Goal: Information Seeking & Learning: Check status

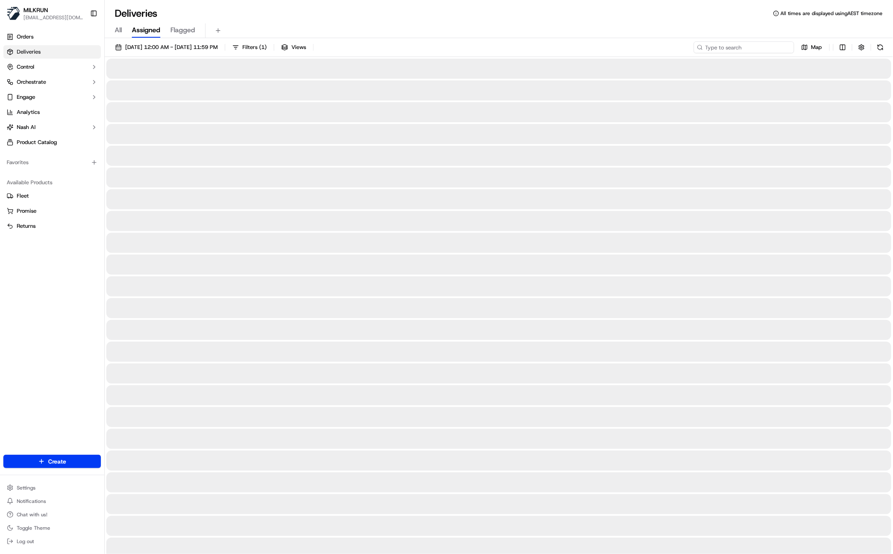
click at [750, 49] on input at bounding box center [744, 47] width 101 height 12
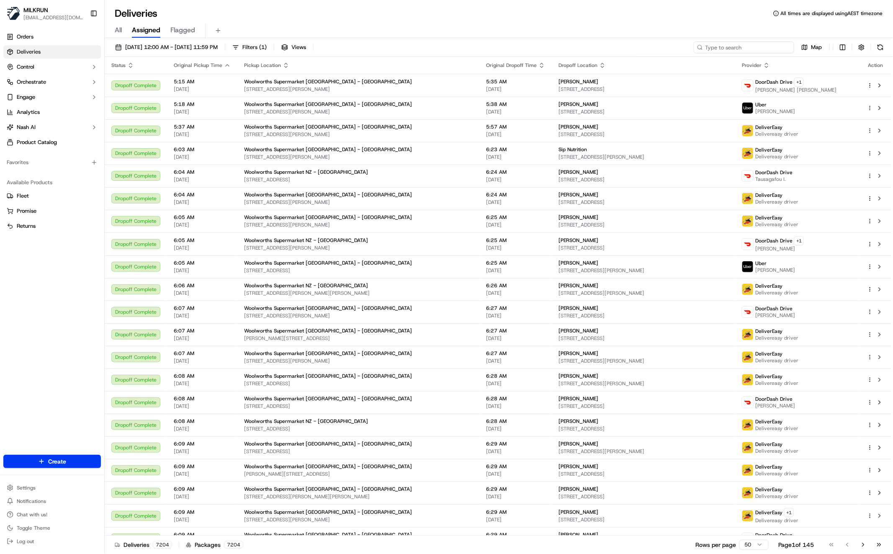
click at [750, 46] on input at bounding box center [744, 47] width 101 height 12
paste input "Alissa Mills"
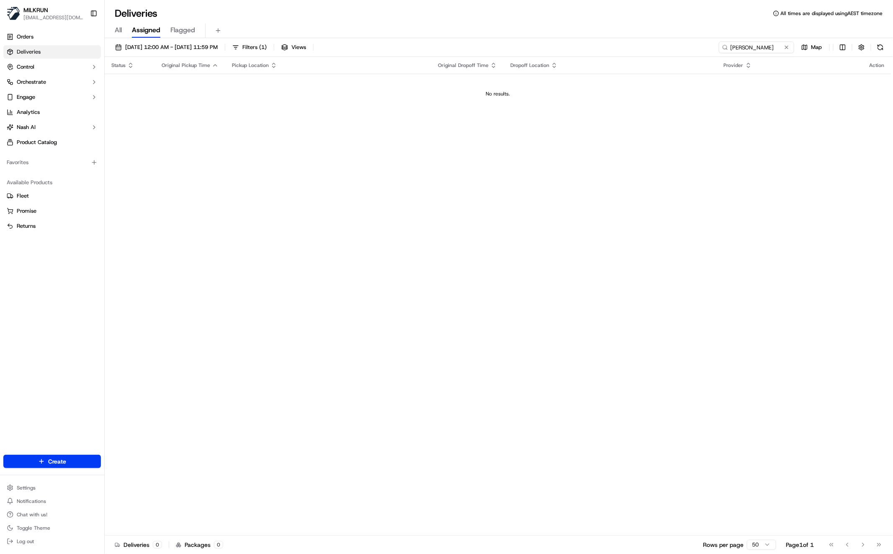
click at [117, 31] on span "All" at bounding box center [118, 30] width 7 height 10
drag, startPoint x: 735, startPoint y: 45, endPoint x: 743, endPoint y: 45, distance: 8.0
click at [736, 45] on input "Alissa Mills" at bounding box center [744, 47] width 101 height 12
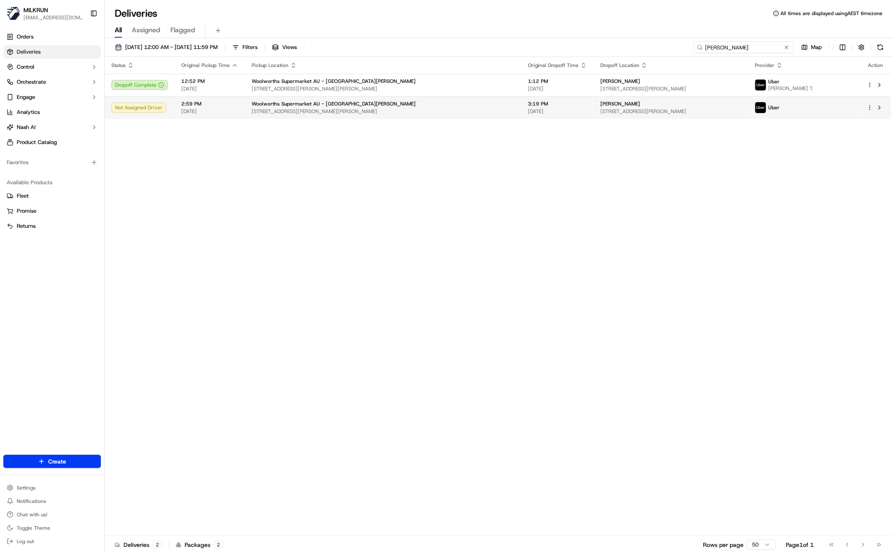
type input "Alissa Mills"
click at [386, 107] on div "Woolworths Supermarket AU - Mt Hutton 46 Wilsons Rd, Mount Hutton, NSW 2290, AU" at bounding box center [383, 108] width 263 height 14
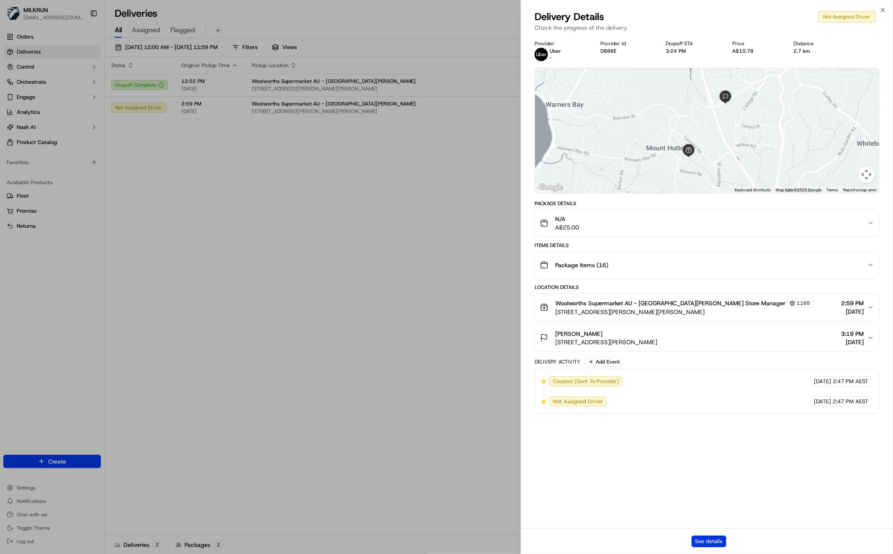
click at [707, 545] on button "See details" at bounding box center [709, 542] width 35 height 12
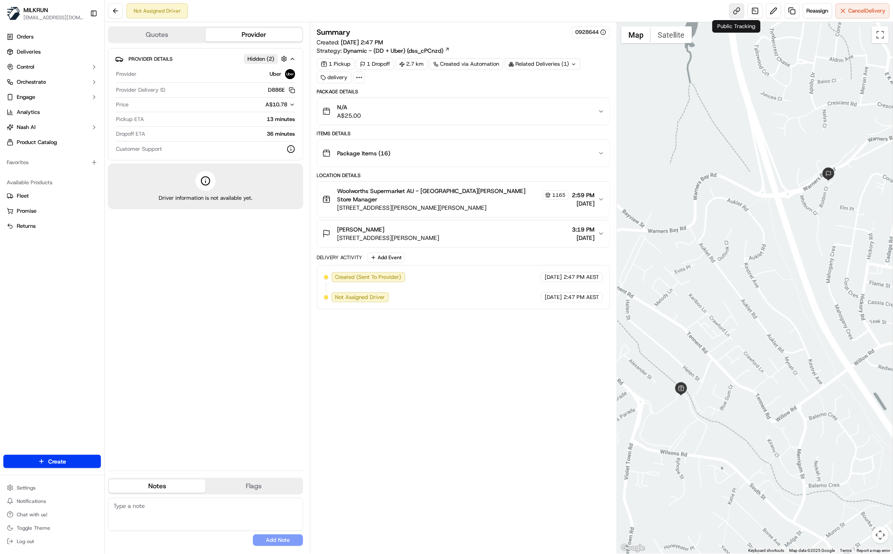
click at [740, 13] on link at bounding box center [737, 10] width 15 height 15
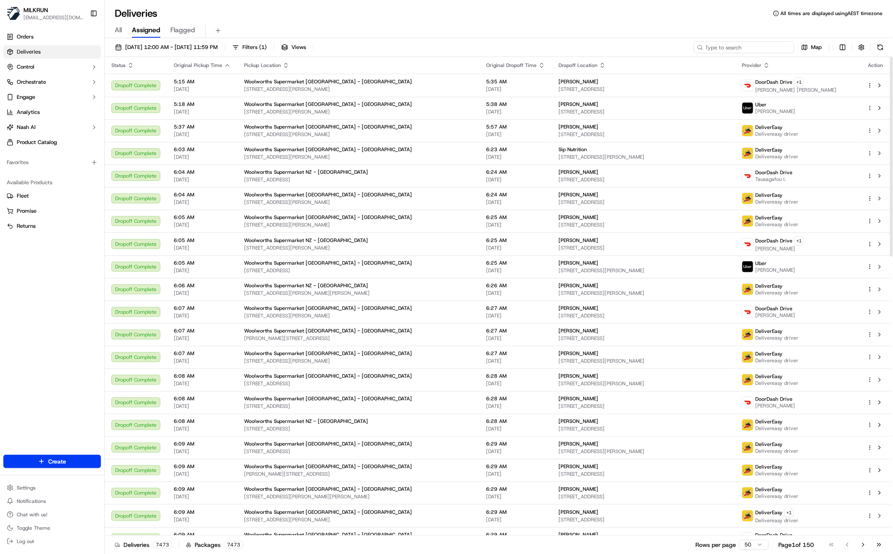
click at [754, 47] on input at bounding box center [744, 47] width 101 height 12
paste input "Alissa Mills"
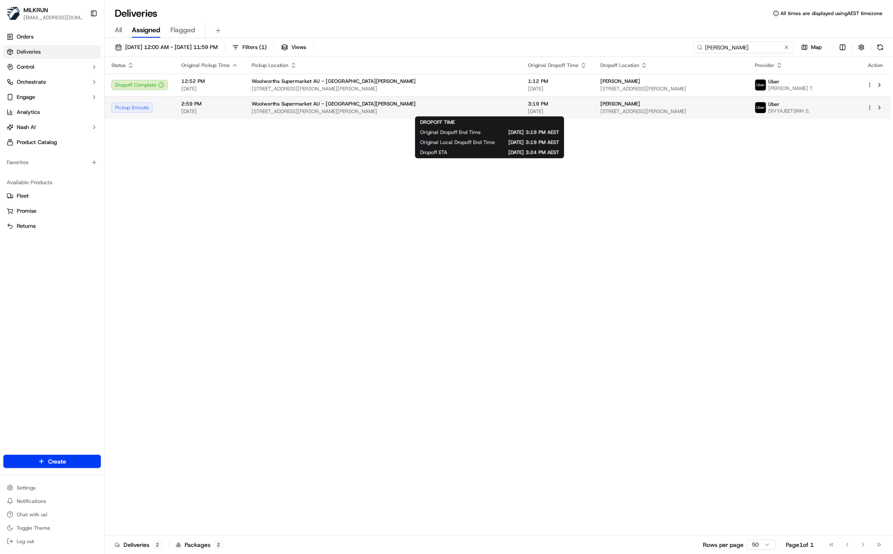
type input "Alissa Mills"
click at [528, 111] on span "[DATE]" at bounding box center [557, 111] width 59 height 7
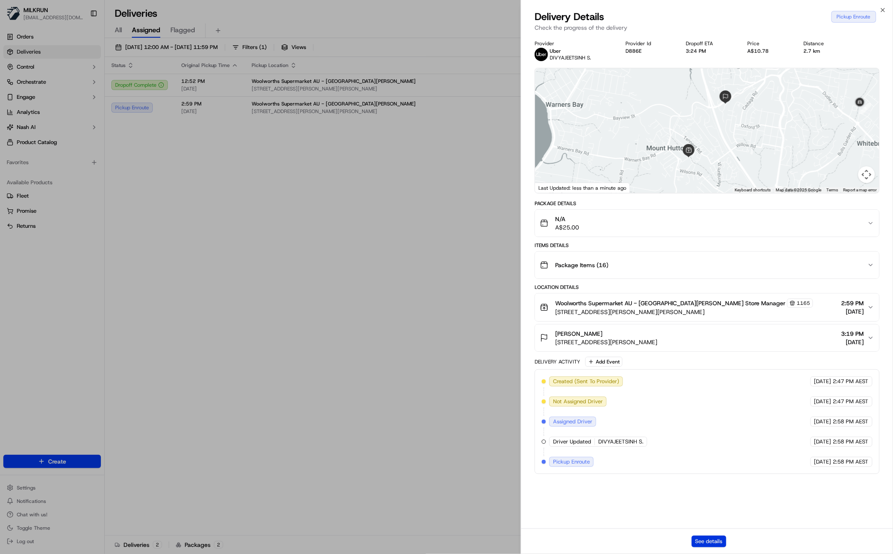
click at [722, 539] on button "See details" at bounding box center [709, 542] width 35 height 12
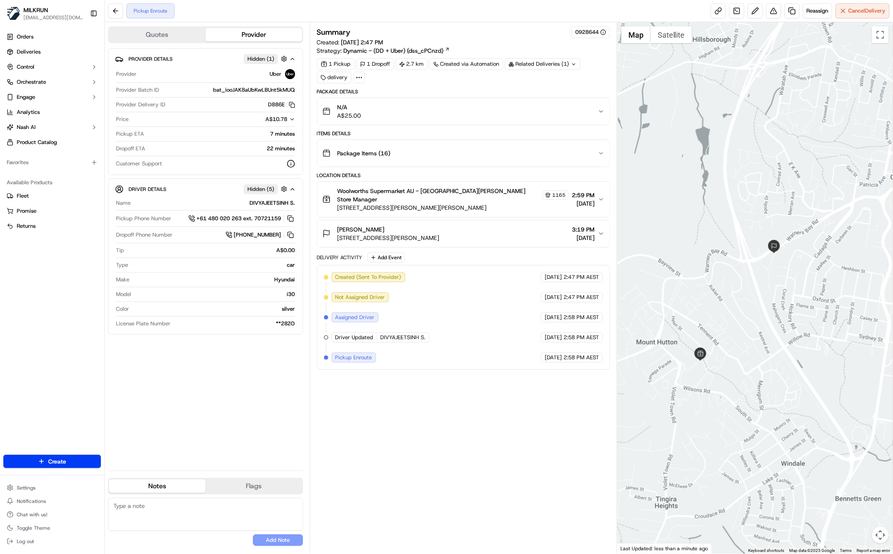
click at [481, 484] on div "Summary 0928644 Created: [DATE] 2:47 PM Strategy: Dynamic - (DD + Uber) (dss_cP…" at bounding box center [463, 287] width 293 height 523
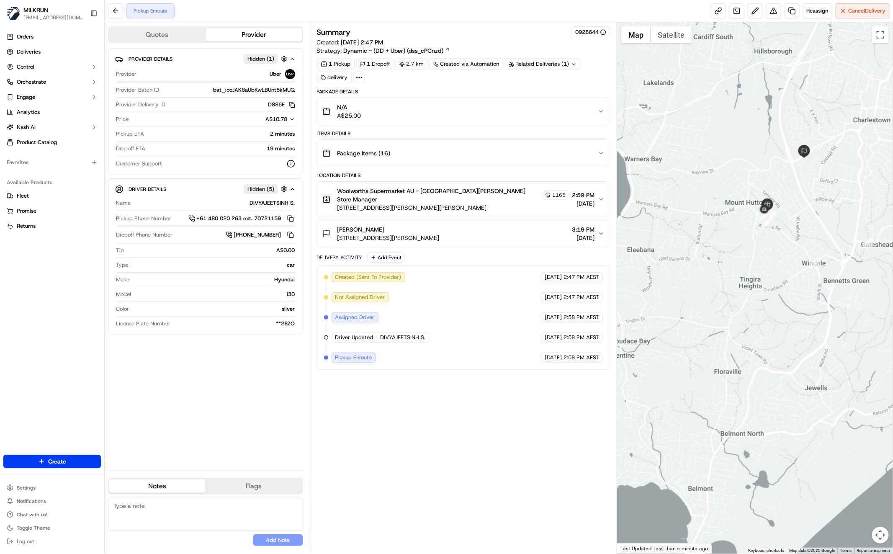
click at [389, 440] on div "Summary 0928644 Created: 19/09/2025 2:47 PM Strategy: Dynamic - (DD + Uber) (ds…" at bounding box center [463, 287] width 293 height 523
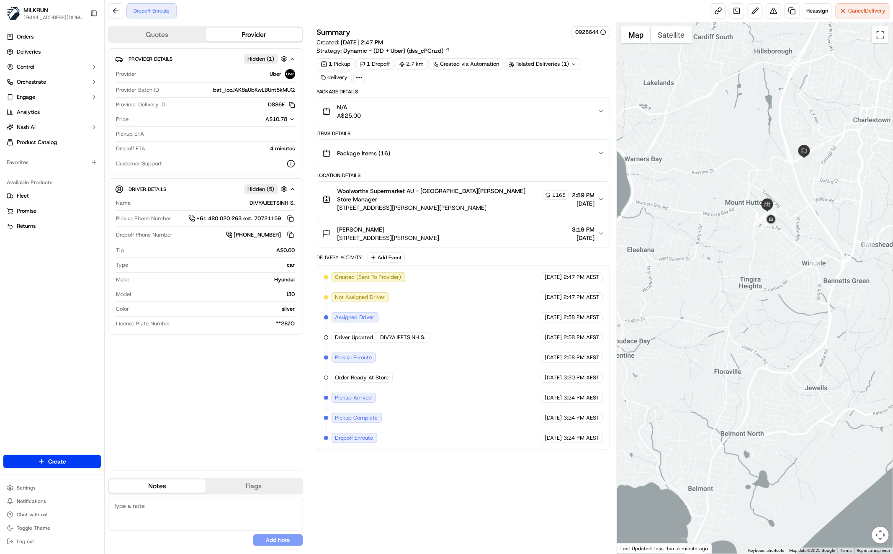
drag, startPoint x: 247, startPoint y: 439, endPoint x: 246, endPoint y: 434, distance: 4.7
click at [247, 438] on div "Provider Details Hidden ( 1 ) Provider Uber Provider Batch ID bat_iooJAK8aUbKwL…" at bounding box center [205, 256] width 195 height 416
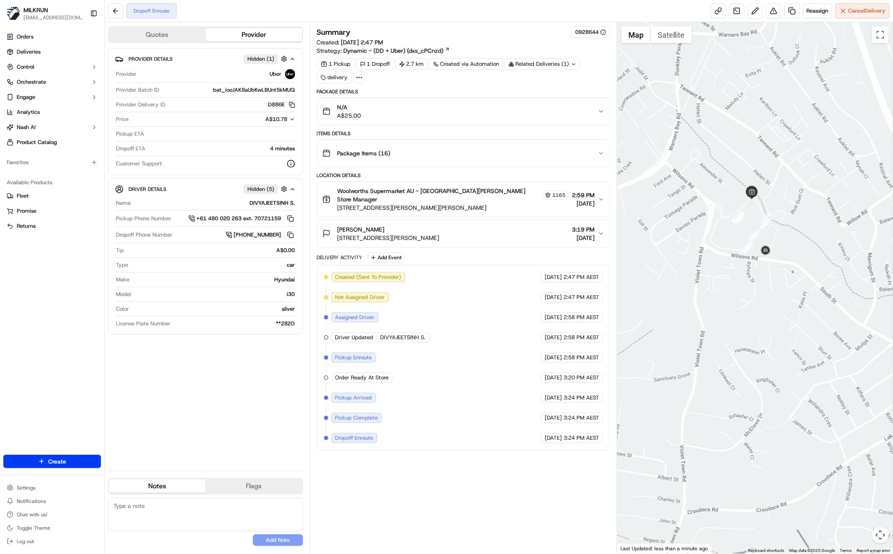
drag, startPoint x: 804, startPoint y: 213, endPoint x: 795, endPoint y: 227, distance: 16.2
click at [795, 227] on div at bounding box center [755, 287] width 276 height 531
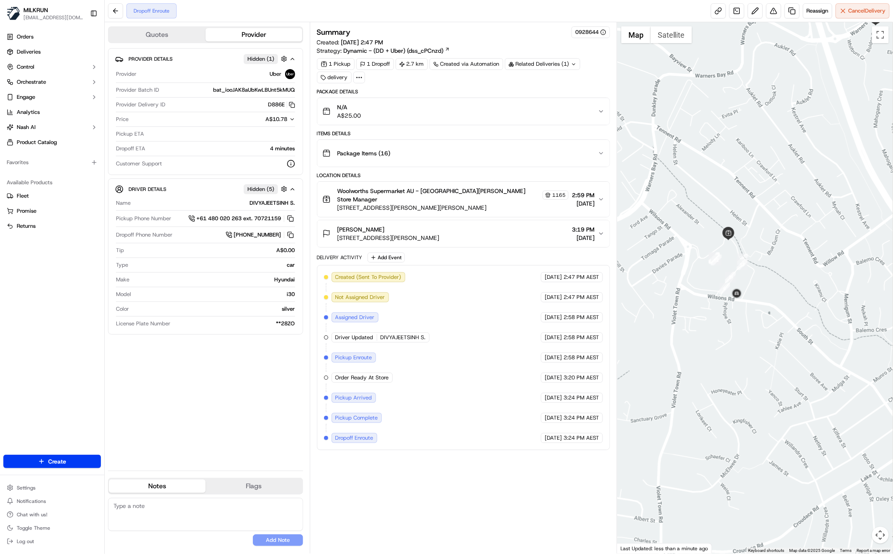
drag, startPoint x: 791, startPoint y: 240, endPoint x: 789, endPoint y: 245, distance: 5.7
click at [789, 245] on div at bounding box center [755, 287] width 276 height 531
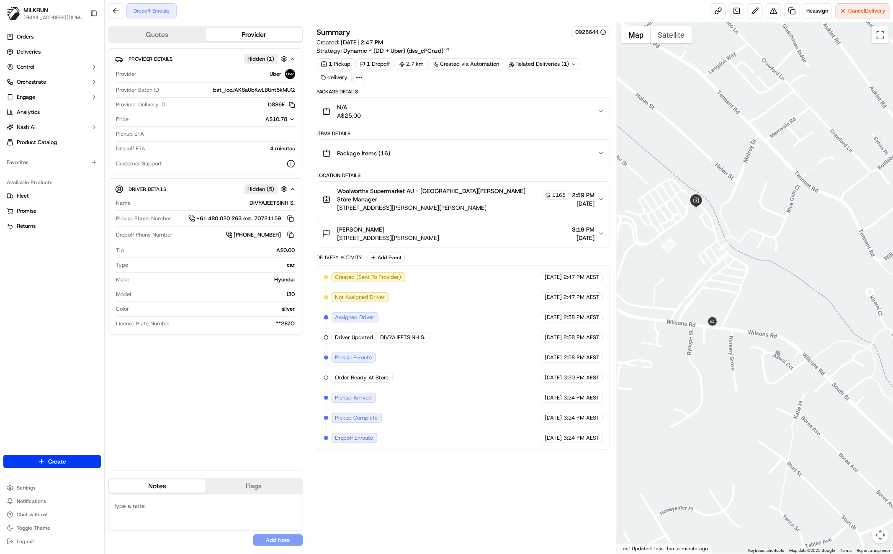
drag, startPoint x: 709, startPoint y: 234, endPoint x: 720, endPoint y: 267, distance: 34.4
click at [719, 266] on div at bounding box center [755, 287] width 276 height 531
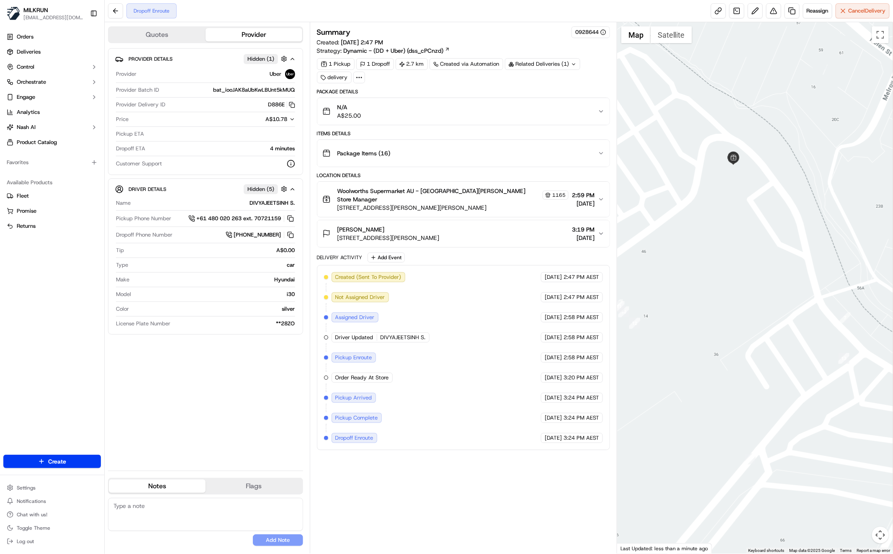
drag, startPoint x: 759, startPoint y: 239, endPoint x: 714, endPoint y: 272, distance: 55.7
click at [714, 272] on div at bounding box center [755, 287] width 276 height 531
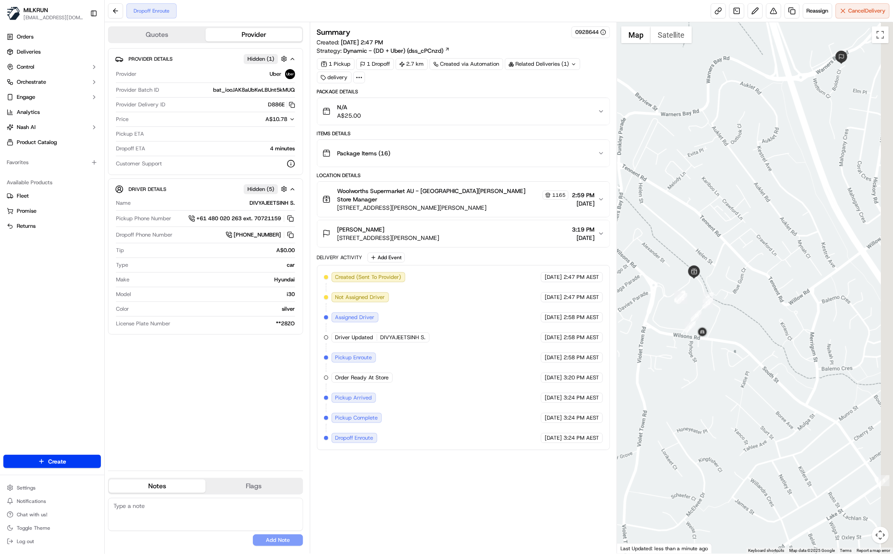
drag, startPoint x: 817, startPoint y: 204, endPoint x: 770, endPoint y: 245, distance: 62.4
click at [770, 243] on div at bounding box center [755, 287] width 276 height 531
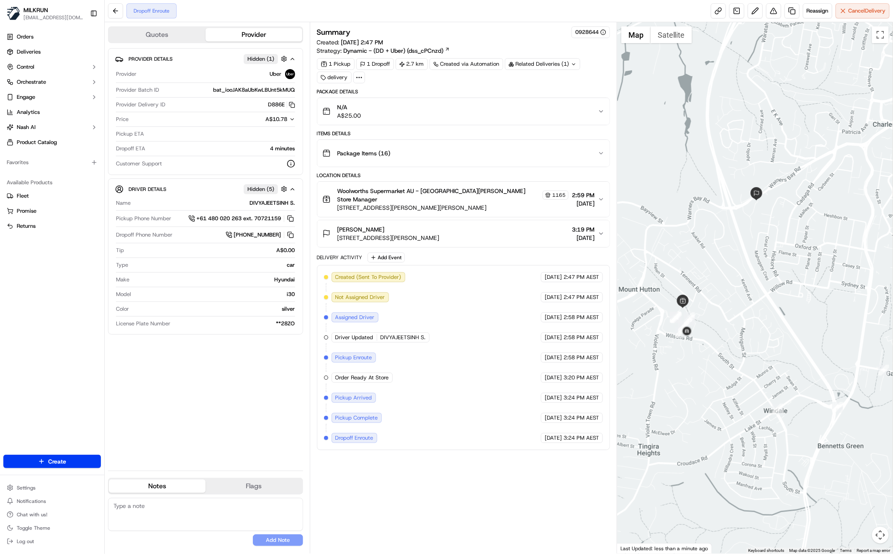
drag, startPoint x: 832, startPoint y: 258, endPoint x: 825, endPoint y: 268, distance: 12.6
click at [824, 266] on div at bounding box center [755, 287] width 276 height 531
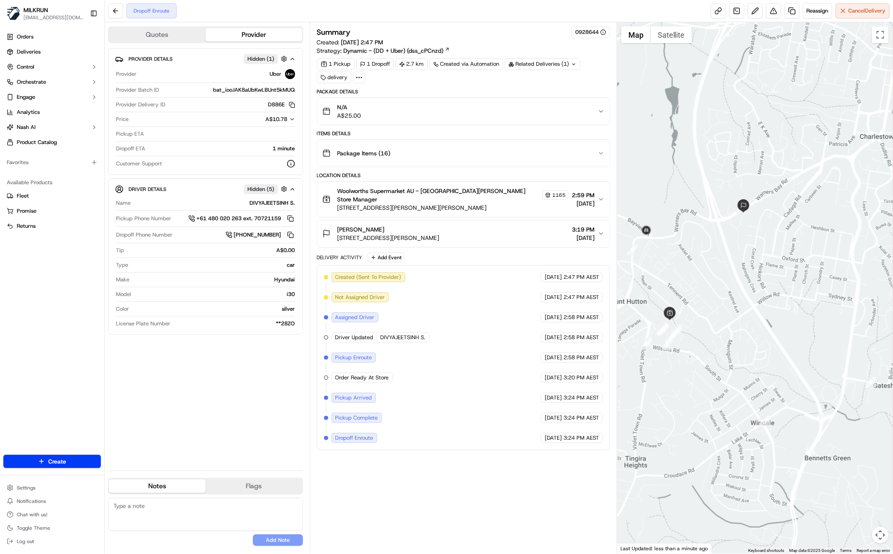
click at [217, 434] on div "Provider Details Hidden ( 1 ) Provider Uber Provider Batch ID bat_iooJAK8aUbKwL…" at bounding box center [205, 256] width 195 height 416
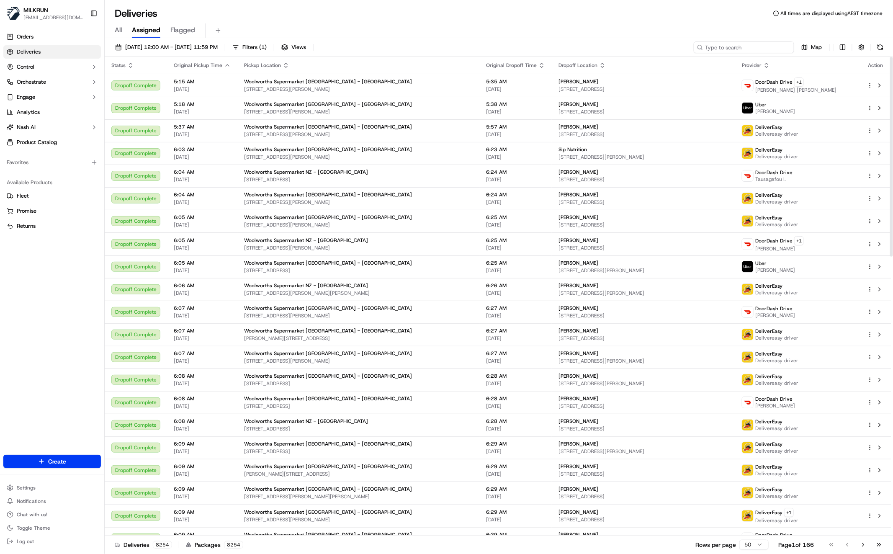
click at [770, 46] on input at bounding box center [744, 47] width 101 height 12
paste input "[PERSON_NAME]"
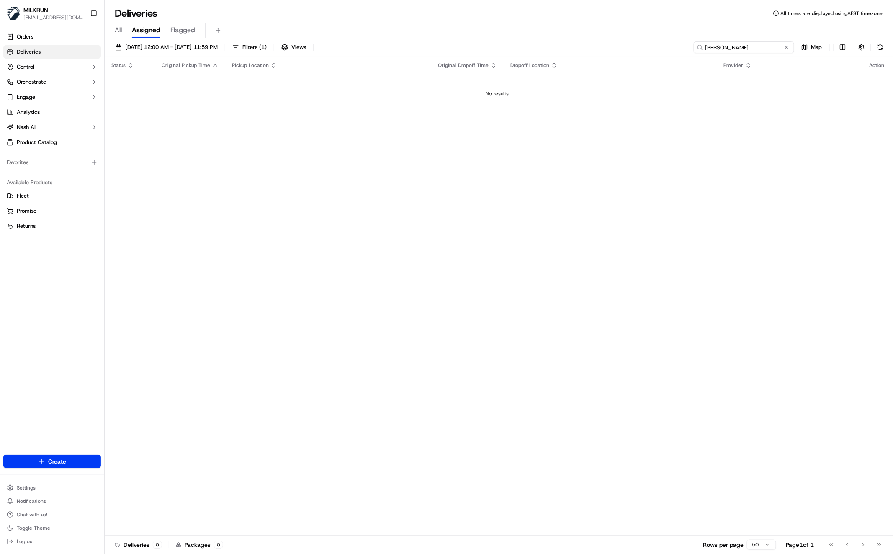
type input "[PERSON_NAME]"
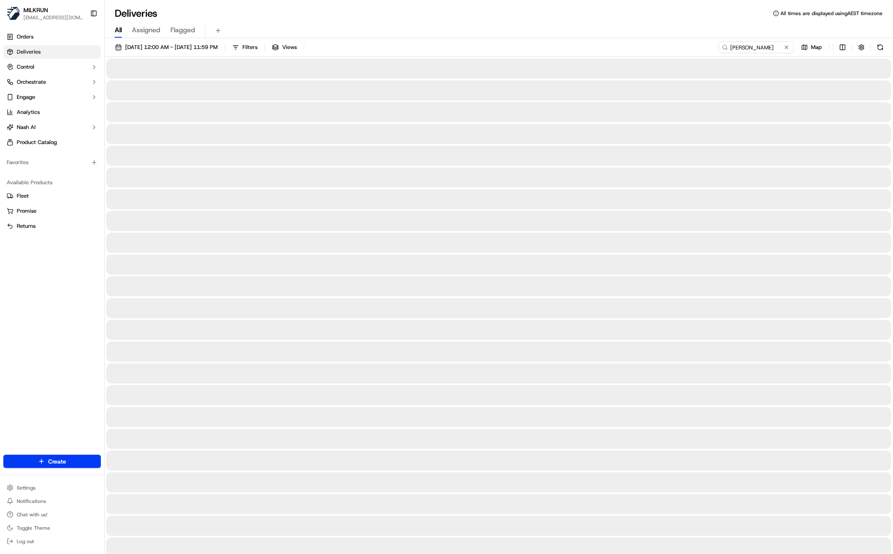
click at [119, 31] on span "All" at bounding box center [118, 30] width 7 height 10
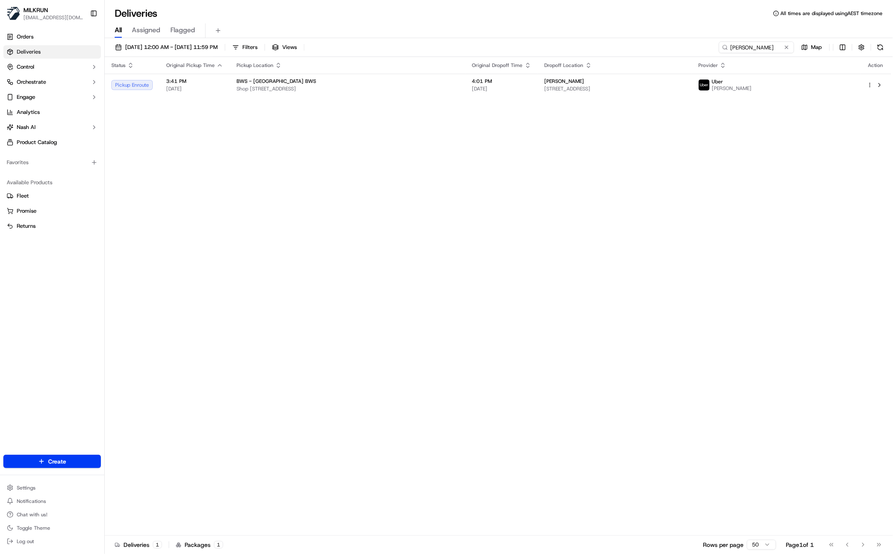
drag, startPoint x: 433, startPoint y: 252, endPoint x: 428, endPoint y: 251, distance: 4.3
click at [433, 251] on div "Status Original Pickup Time Pickup Location Original Dropoff Time Dropoff Locat…" at bounding box center [498, 296] width 787 height 479
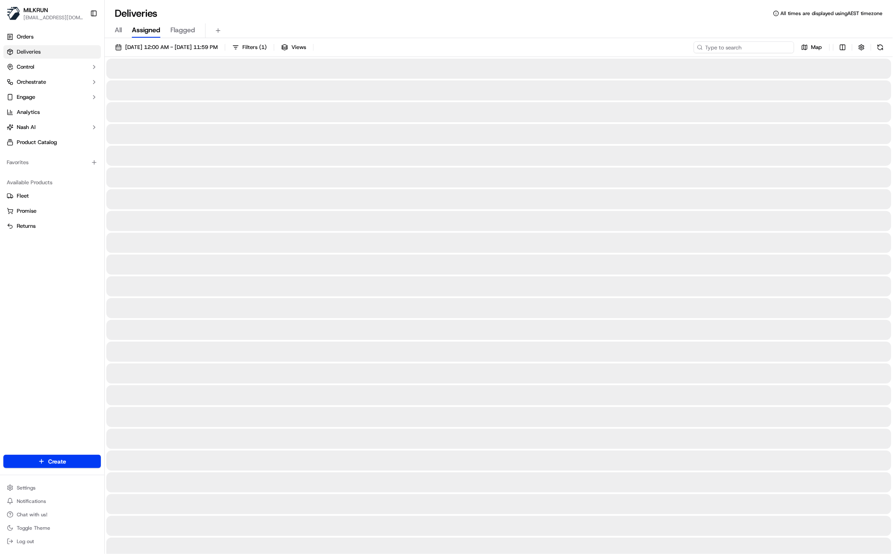
click at [738, 47] on input at bounding box center [744, 47] width 101 height 12
click at [740, 48] on input at bounding box center [744, 47] width 101 height 12
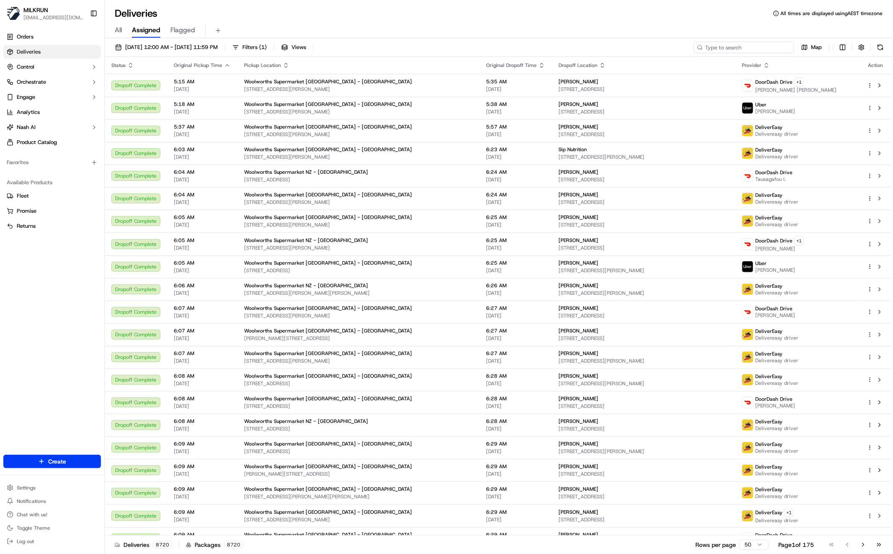
paste input "[PERSON_NAME]"
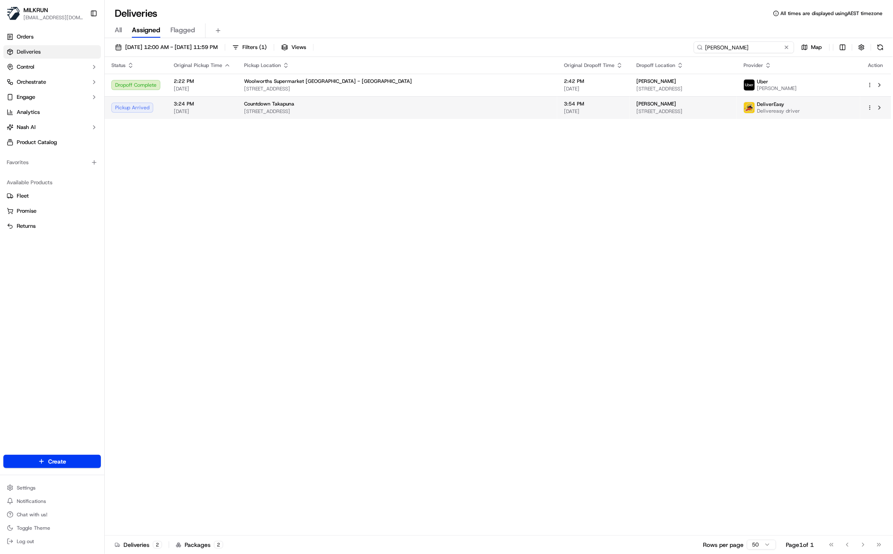
type input "[PERSON_NAME]"
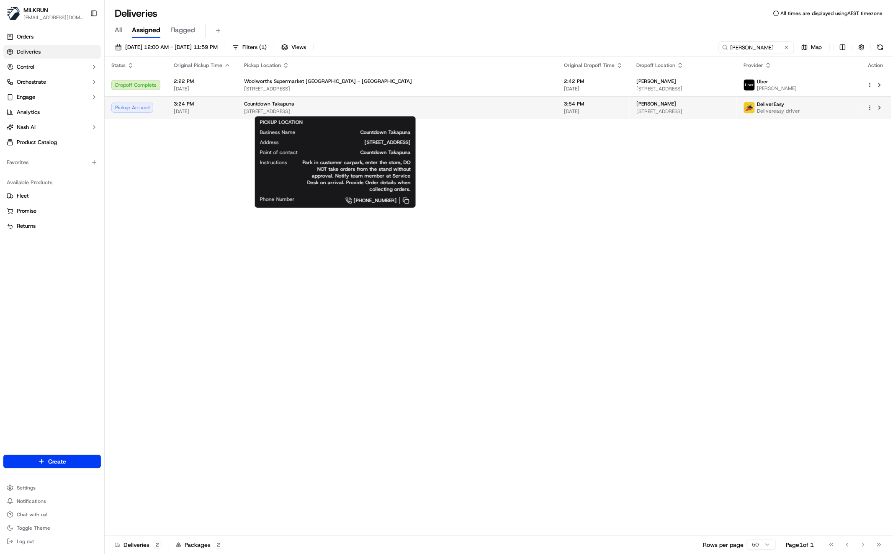
click at [336, 111] on span "[STREET_ADDRESS]" at bounding box center [397, 111] width 307 height 7
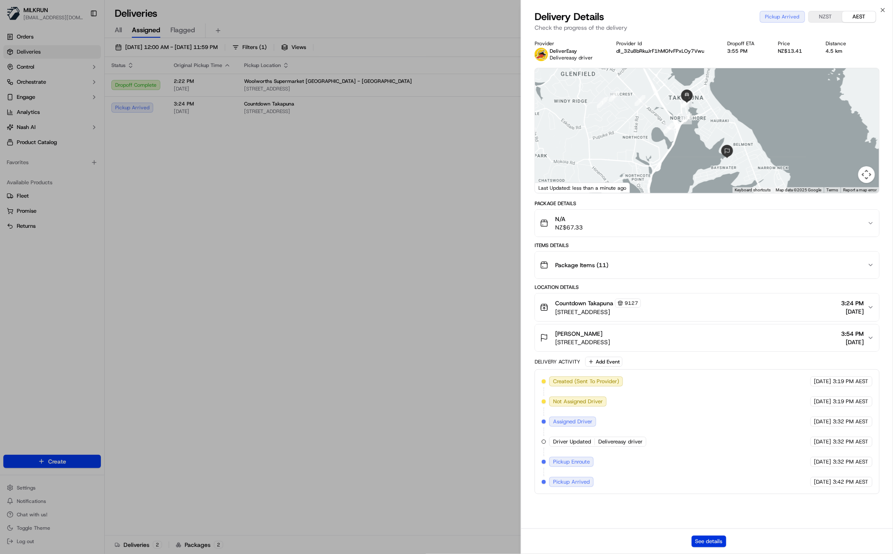
click at [704, 540] on button "See details" at bounding box center [709, 542] width 35 height 12
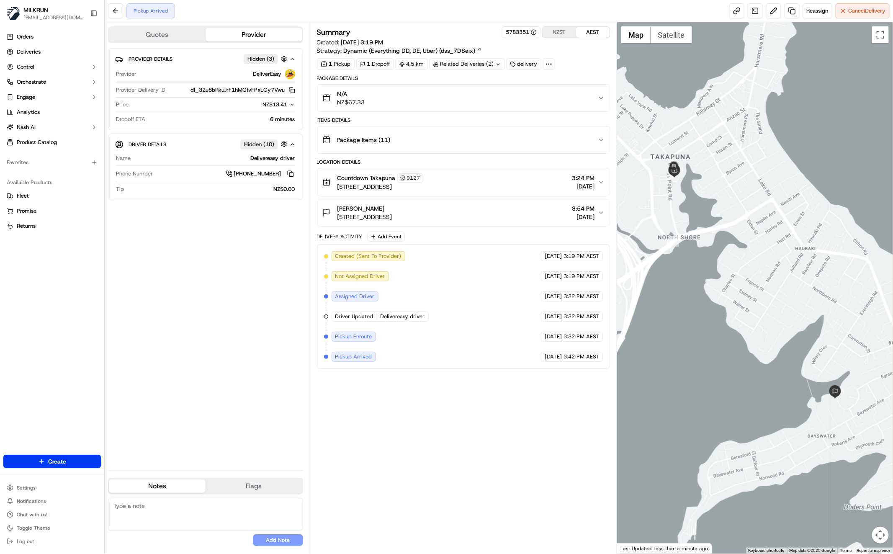
click at [205, 279] on div "Provider Details Hidden ( 3 ) Provider DeliverEasy Provider Delivery ID dl_32u8…" at bounding box center [205, 256] width 195 height 416
click at [176, 339] on div "Provider Details Hidden ( 3 ) Provider DeliverEasy Provider Delivery ID dl_32u8…" at bounding box center [205, 256] width 195 height 416
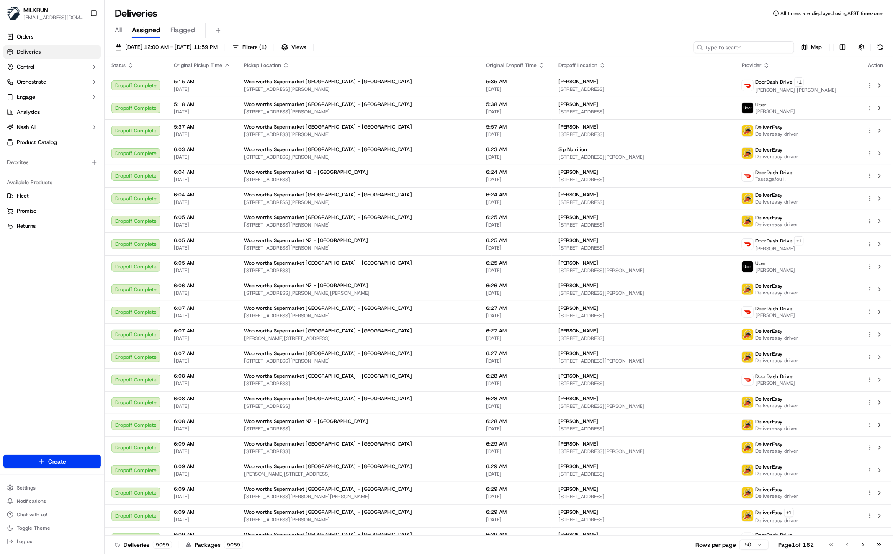
click at [771, 47] on input at bounding box center [744, 47] width 101 height 12
paste input "[PERSON_NAME]"
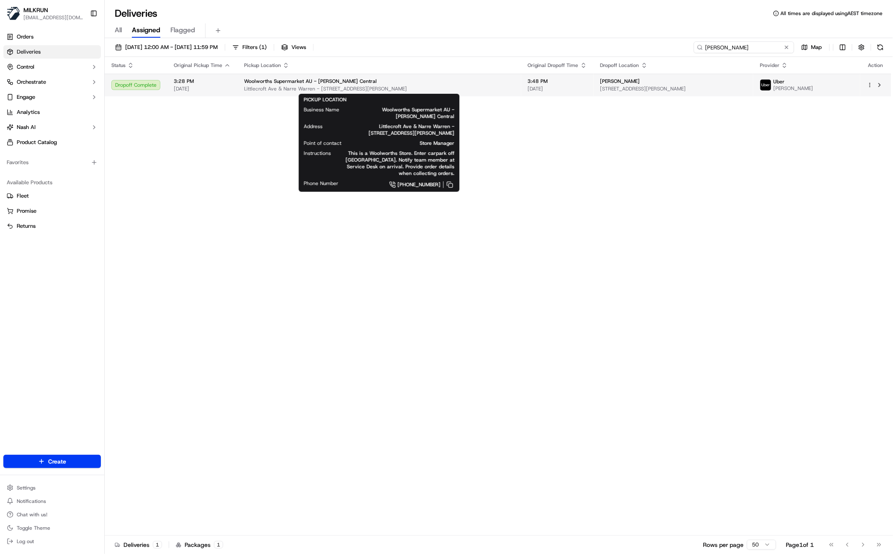
type input "[PERSON_NAME]"
click at [346, 83] on span "Woolworths Supermarket AU - Casey Central" at bounding box center [310, 81] width 133 height 7
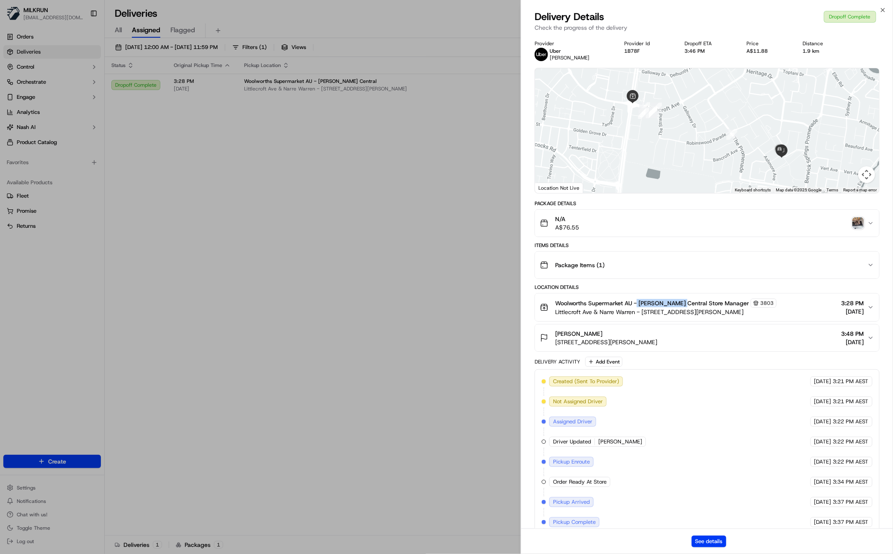
drag, startPoint x: 638, startPoint y: 301, endPoint x: 675, endPoint y: 306, distance: 36.7
click at [678, 306] on span "Woolworths Supermarket AU - [PERSON_NAME] Central Store Manager" at bounding box center [652, 303] width 194 height 8
copy span "Casey Central"
click at [704, 538] on button "See details" at bounding box center [709, 542] width 35 height 12
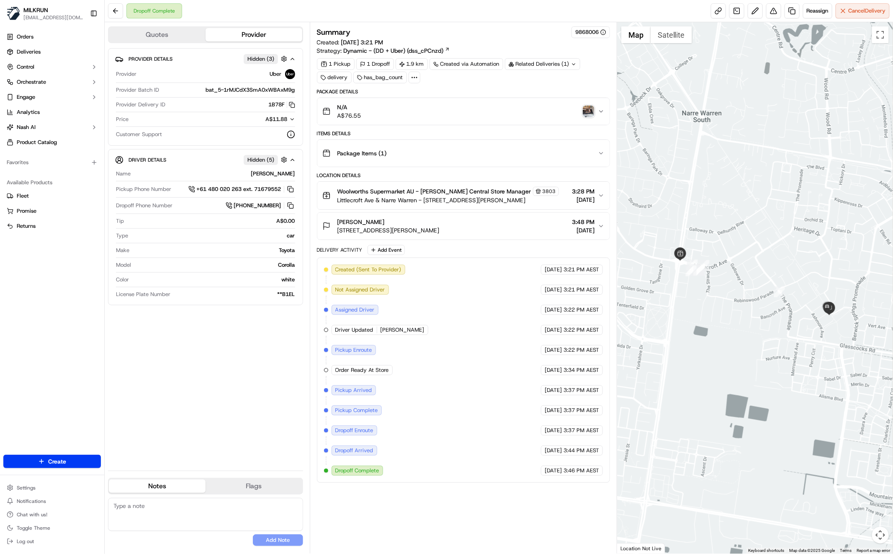
drag, startPoint x: 197, startPoint y: 409, endPoint x: 211, endPoint y: 404, distance: 15.4
click at [197, 408] on div "Provider Details Hidden ( 3 ) Provider Uber Provider Batch ID bat_5-1rMJCdX3SmA…" at bounding box center [205, 256] width 195 height 416
